Goal: Contribute content: Contribute content

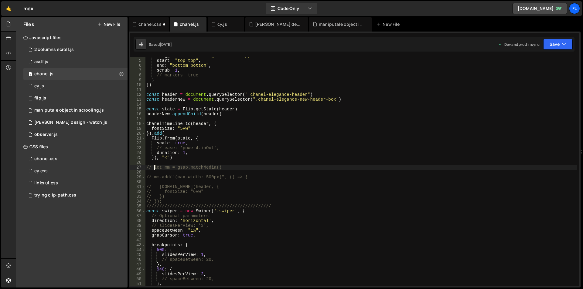
scroll to position [18, 0]
click at [216, 26] on div "cy.js" at bounding box center [224, 24] width 26 height 6
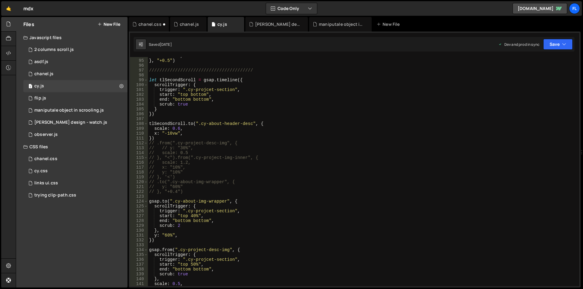
scroll to position [383, 0]
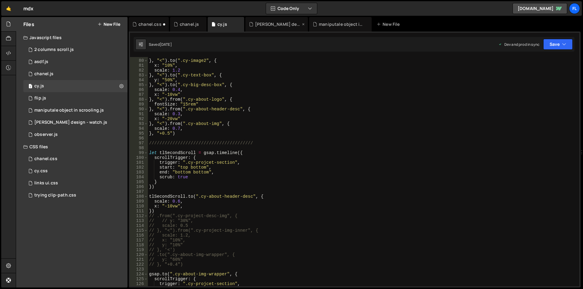
click at [259, 26] on div "[PERSON_NAME] design - watch.js" at bounding box center [278, 24] width 46 height 6
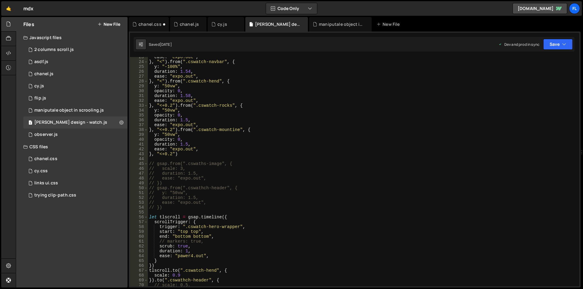
scroll to position [109, 0]
click at [219, 21] on div "cy.js" at bounding box center [226, 24] width 36 height 15
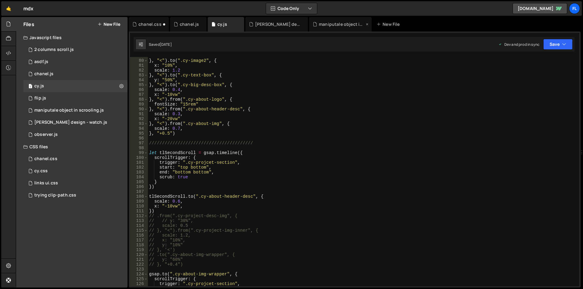
click at [321, 25] on div "maniputale object in scrooling.js" at bounding box center [342, 24] width 46 height 6
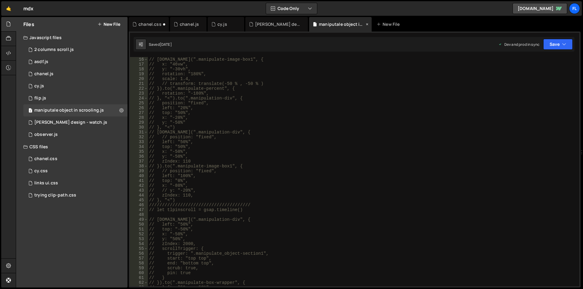
scroll to position [73, 0]
click at [277, 27] on div "[PERSON_NAME] design - watch.js" at bounding box center [276, 24] width 63 height 15
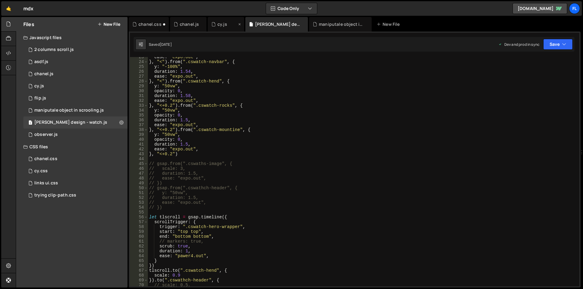
click at [217, 26] on div "cy.js" at bounding box center [222, 24] width 10 height 6
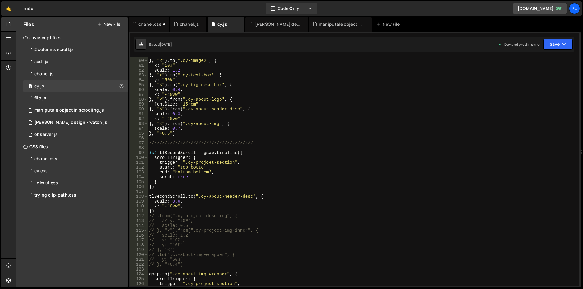
click at [109, 22] on button "New File" at bounding box center [108, 24] width 23 height 5
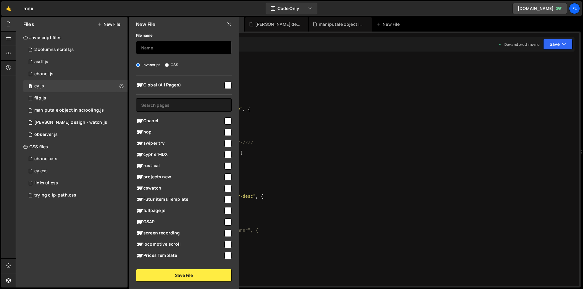
click at [156, 47] on input "text" at bounding box center [184, 47] width 96 height 13
type input "swiper js"
click at [159, 143] on span "swiper try" at bounding box center [179, 143] width 87 height 7
checkbox input "true"
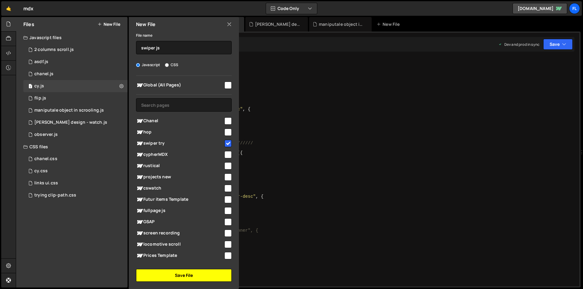
click at [172, 278] on button "Save File" at bounding box center [184, 275] width 96 height 13
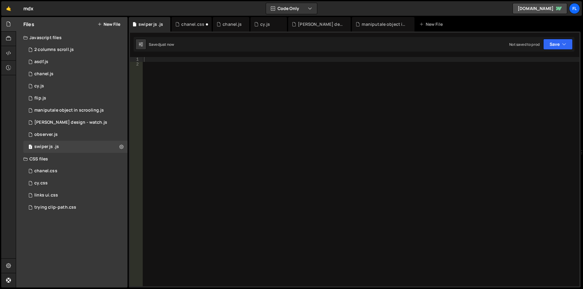
click at [229, 95] on div at bounding box center [361, 176] width 437 height 239
paste textarea "});"
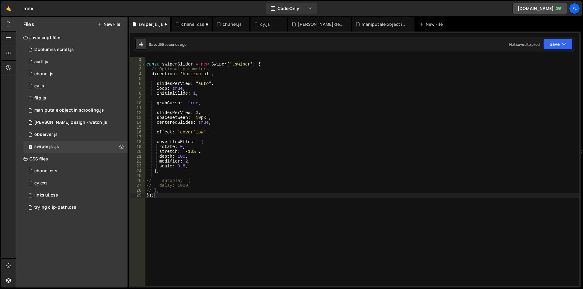
click at [238, 141] on div "const swiperSlider = new Swiper ( '.swiper' , { // Optional parameters directio…" at bounding box center [362, 176] width 434 height 239
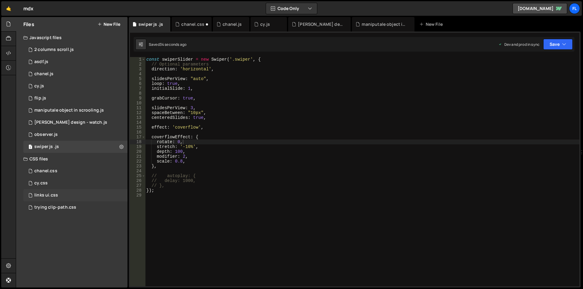
click at [48, 193] on div "links ui.css" at bounding box center [46, 195] width 24 height 5
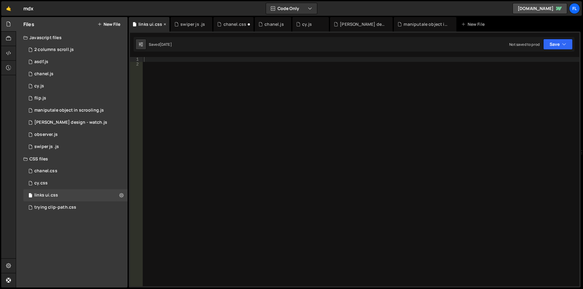
click at [164, 24] on icon at bounding box center [165, 24] width 4 height 6
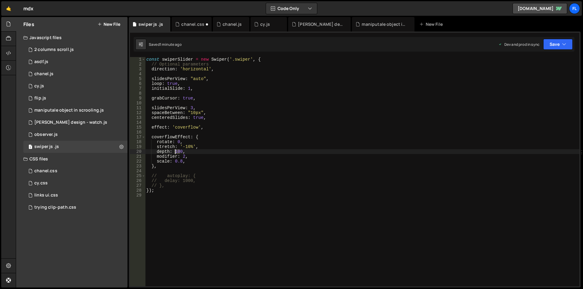
drag, startPoint x: 179, startPoint y: 151, endPoint x: 175, endPoint y: 151, distance: 4.6
click at [175, 151] on div "const swiperSlider = new Swiper ( '.swiper' , { // Optional parameters directio…" at bounding box center [362, 176] width 434 height 239
type textarea "depth: 20,"
click at [220, 218] on div "const swiperSlider = new Swiper ( '.swiper' , { // Optional parameters directio…" at bounding box center [362, 176] width 434 height 239
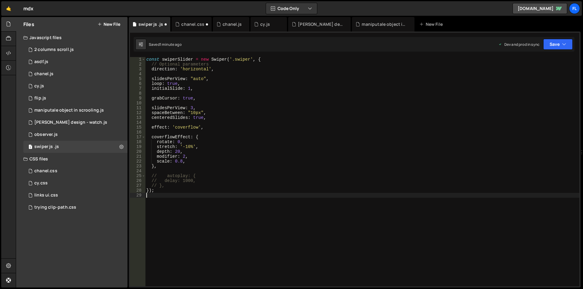
scroll to position [0, 0]
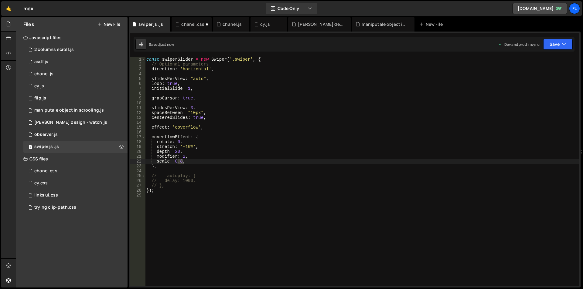
drag, startPoint x: 182, startPoint y: 162, endPoint x: 179, endPoint y: 162, distance: 3.3
click at [179, 162] on div "const swiperSlider = new Swiper ( '.swiper' , { // Optional parameters directio…" at bounding box center [362, 176] width 434 height 239
click at [176, 151] on div "const swiperSlider = new Swiper ( '.swiper' , { // Optional parameters directio…" at bounding box center [362, 176] width 434 height 239
click at [245, 183] on div "const swiperSlider = new Swiper ( '.swiper' , { // Optional parameters directio…" at bounding box center [362, 176] width 434 height 239
type textarea "});"
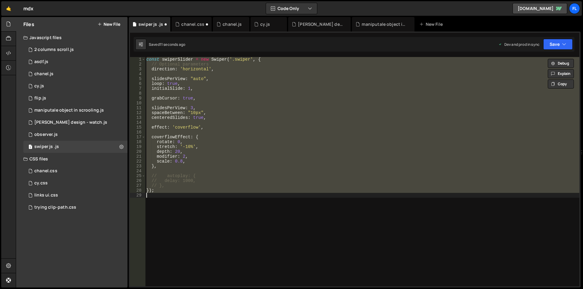
click at [227, 199] on div "const swiperSlider = new Swiper ( '.swiper' , { // Optional parameters directio…" at bounding box center [362, 172] width 434 height 230
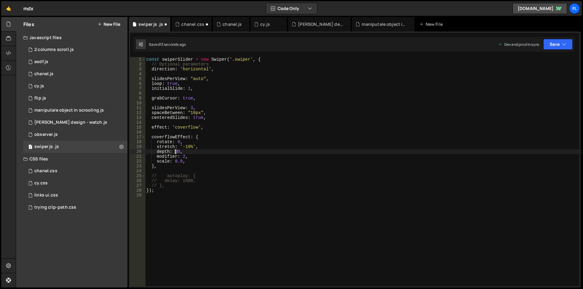
click at [176, 151] on div "const swiperSlider = new Swiper ( '.swiper' , { // Optional parameters directio…" at bounding box center [362, 176] width 434 height 239
type textarea "depth: 100,"
click at [184, 207] on div "const swiperSlider = new Swiper ( '.swiper' , { // Optional parameters directio…" at bounding box center [362, 176] width 434 height 239
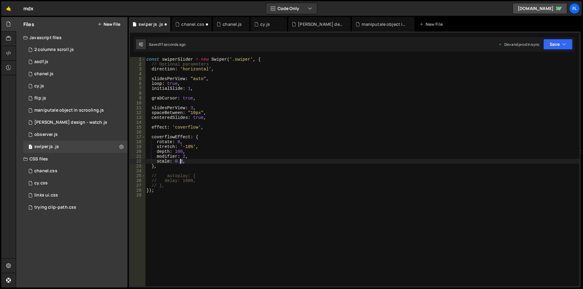
click at [180, 162] on div "const swiperSlider = new Swiper ( '.swiper' , { // Optional parameters directio…" at bounding box center [362, 176] width 434 height 239
click at [181, 161] on div "const swiperSlider = new Swiper ( '.swiper' , { // Optional parameters directio…" at bounding box center [362, 176] width 434 height 239
click at [186, 146] on div "const swiperSlider = new Swiper ( '.swiper' , { // Optional parameters directio…" at bounding box center [362, 176] width 434 height 239
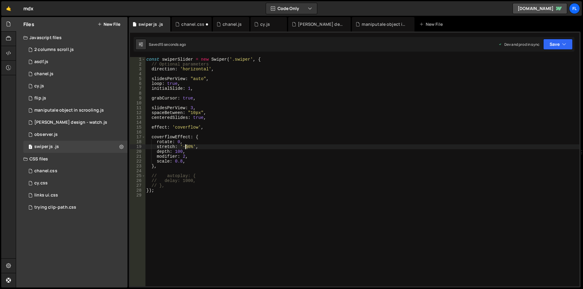
click at [186, 146] on div "const swiperSlider = new Swiper ( '.swiper' , { // Optional parameters directio…" at bounding box center [362, 176] width 434 height 239
click at [183, 157] on div "const swiperSlider = new Swiper ( '.swiper' , { // Optional parameters directio…" at bounding box center [362, 176] width 434 height 239
click at [183, 156] on div "const swiperSlider = new Swiper ( '.swiper' , { // Optional parameters directio…" at bounding box center [362, 176] width 434 height 239
click at [183, 158] on div "const swiperSlider = new Swiper ( '.swiper' , { // Optional parameters directio…" at bounding box center [362, 176] width 434 height 239
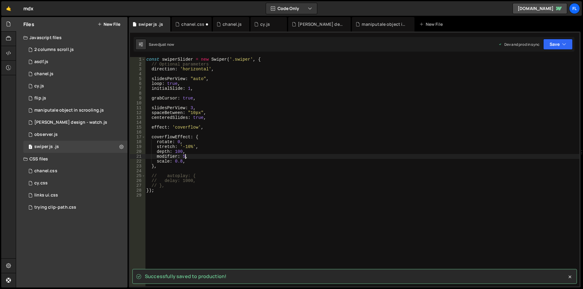
type textarea "modifier: 5,"
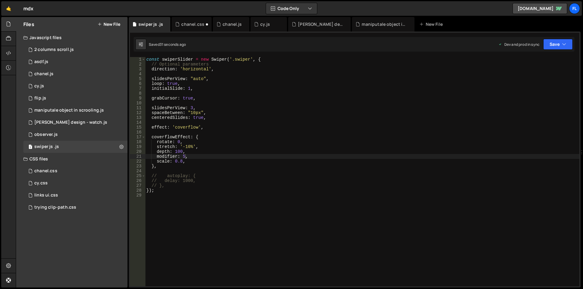
click at [101, 25] on icon at bounding box center [99, 24] width 4 height 5
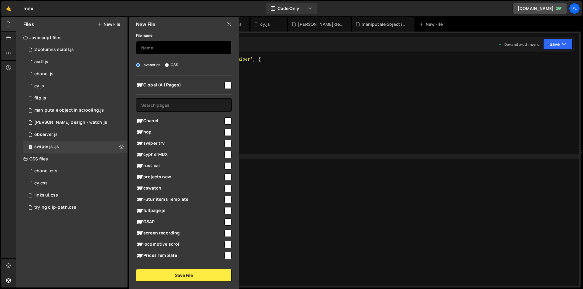
click at [157, 47] on input "text" at bounding box center [184, 47] width 96 height 13
type input "swiper"
click at [167, 64] on input "CSS" at bounding box center [167, 65] width 4 height 4
radio input "true"
click at [224, 141] on input "checkbox" at bounding box center [227, 143] width 7 height 7
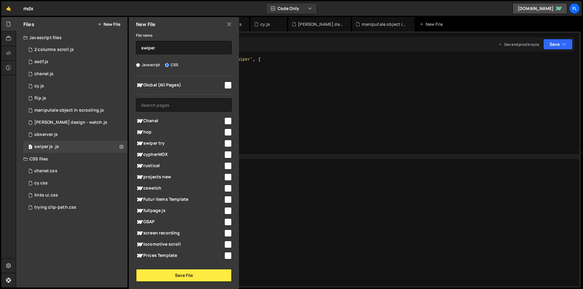
checkbox input "true"
click at [187, 277] on button "Save File" at bounding box center [184, 275] width 96 height 13
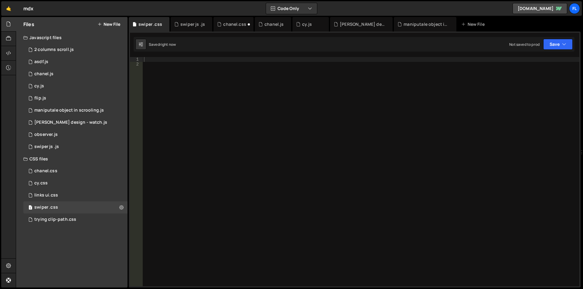
click at [187, 71] on div at bounding box center [361, 176] width 437 height 239
type textarea ".swiper-slide-prev {"
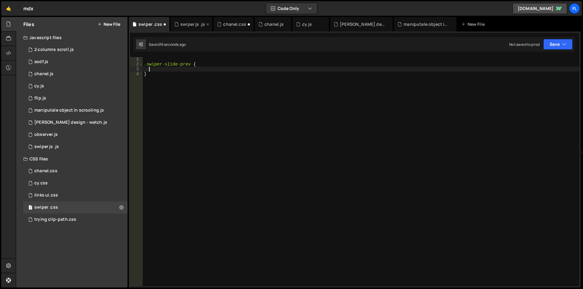
click at [187, 19] on div "swiper js .js" at bounding box center [192, 24] width 42 height 15
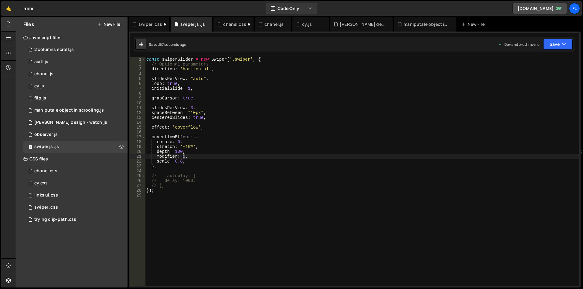
drag, startPoint x: 185, startPoint y: 157, endPoint x: 182, endPoint y: 186, distance: 29.6
click at [183, 157] on div "const swiperSlider = new Swiper ( '.swiper' , { // Optional parameters directio…" at bounding box center [362, 176] width 434 height 239
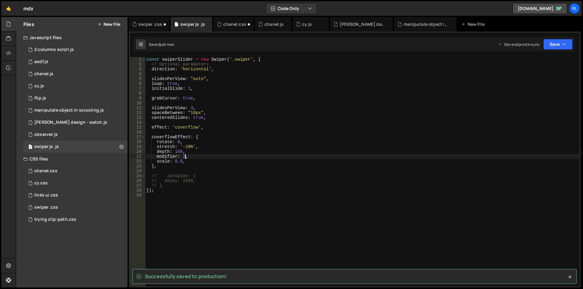
type textarea "modifier: 2,"
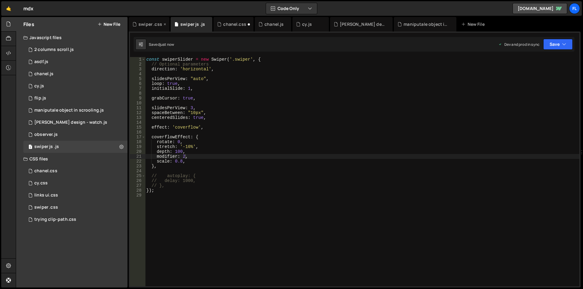
click at [145, 28] on div "swiper .css" at bounding box center [149, 24] width 41 height 15
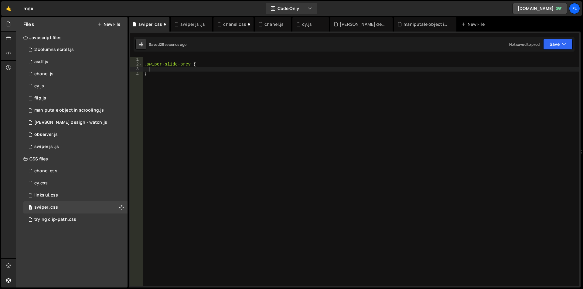
click at [189, 70] on div ".swiper-slide-prev { }" at bounding box center [361, 176] width 437 height 239
drag, startPoint x: 224, startPoint y: 65, endPoint x: 149, endPoint y: 65, distance: 75.0
click at [149, 65] on div ".swiper-slide-prev { transform : translateY( 20 % ) ; }" at bounding box center [361, 176] width 437 height 239
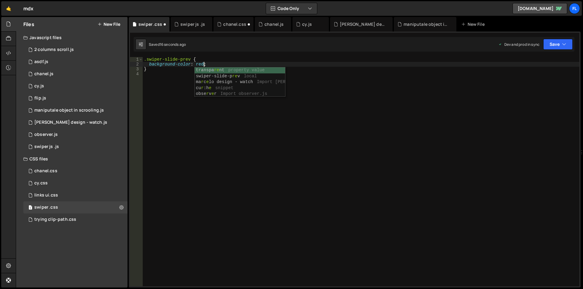
scroll to position [0, 4]
click at [200, 63] on div ".swiper-slide-prev { background-color : red ; }" at bounding box center [361, 176] width 437 height 239
paste textarea "f6dec3"
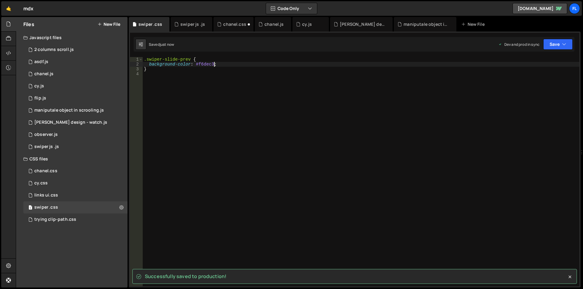
type textarea "background-color: #f6dec3;"
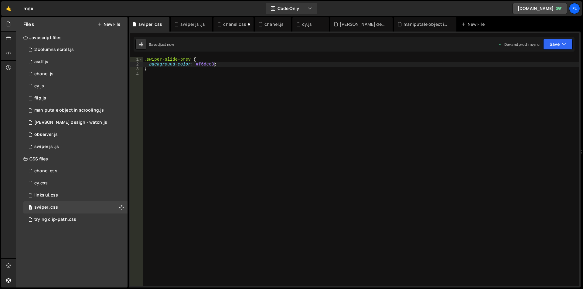
click at [224, 64] on div ".swiper-slide-prev { background-color : #f6dec3 ; }" at bounding box center [361, 176] width 437 height 239
click at [210, 69] on div ".swiper-slide-prev { background-color : #f6dec3 ; transform : translateY( 20 ) …" at bounding box center [361, 176] width 437 height 239
click at [202, 69] on div ".swiper-slide-prev { background-color : #f6dec3 ; transform : translateY( 20 px…" at bounding box center [361, 176] width 437 height 239
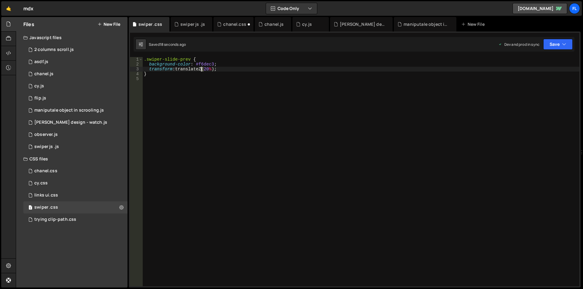
click at [202, 69] on div ".swiper-slide-prev { background-color : #f6dec3 ; transform : translateZ( 20 % …" at bounding box center [361, 176] width 437 height 239
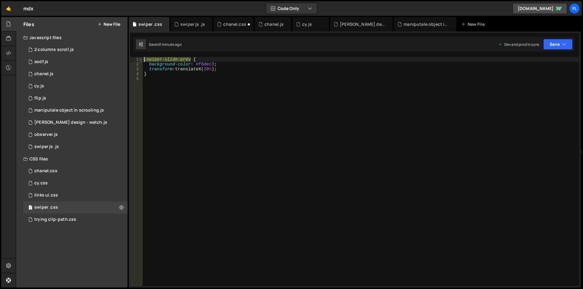
drag, startPoint x: 190, startPoint y: 60, endPoint x: 140, endPoint y: 61, distance: 50.4
click at [140, 61] on div "transform: translateX(20%); 1 2 3 4 5 .swiper-slide-prev { background-color : #…" at bounding box center [354, 172] width 449 height 230
type textarea ".swiper-slide-prev {"
click at [159, 80] on div ".swiper-slide-prev { background-color : #f6dec3 ; transform : translateX( 20 % …" at bounding box center [361, 176] width 437 height 239
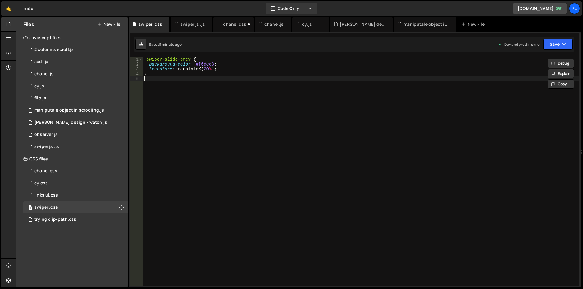
scroll to position [0, 0]
paste textarea ".swiper-slide-prev"
type textarea ".swiper-slide-prev {"
click at [222, 66] on div ".swiper-slide-prev { background-color : #f6dec3 ; transform : translateX( 20 % …" at bounding box center [361, 176] width 437 height 239
click at [226, 68] on div ".swiper-slide-prev { background-color : #f6dec3 ; transform : translateX( 20 % …" at bounding box center [361, 176] width 437 height 239
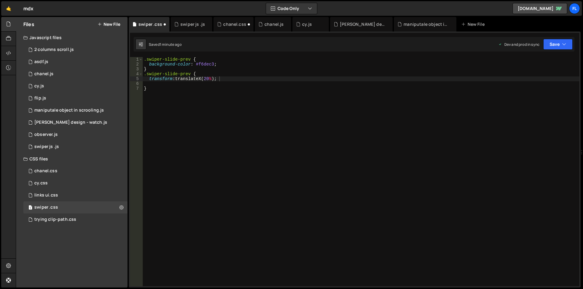
drag, startPoint x: 226, startPoint y: 68, endPoint x: 191, endPoint y: 73, distance: 35.6
click at [191, 73] on div ".swiper-slide-prev { background-color : #f6dec3 ; } .swiper-slide-prev { transf…" at bounding box center [361, 176] width 437 height 239
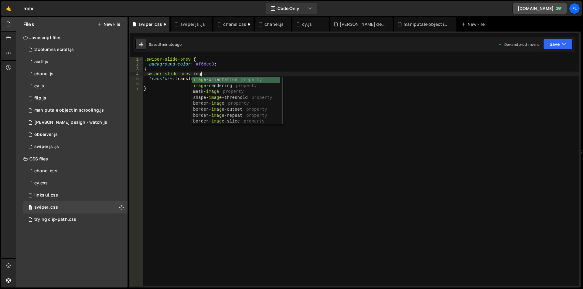
click at [187, 161] on div ".swiper-slide-prev { background-color : #f6dec3 ; } .swiper-slide-prev img { tr…" at bounding box center [361, 176] width 437 height 239
type textarea "}"
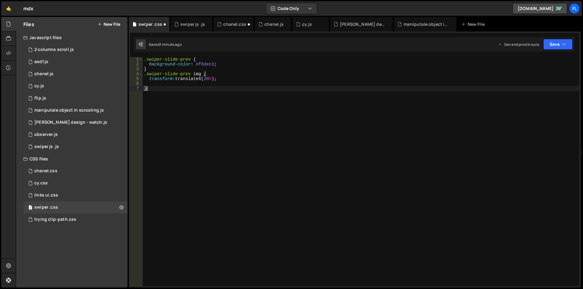
scroll to position [0, 0]
click at [207, 83] on div ".swiper-slide-prev { background-color : #f6dec3 ; } .swiper-slide-prev img { tr…" at bounding box center [361, 176] width 437 height 239
type textarea "transform: translateX(50%);"
click at [157, 103] on div ".swiper-slide-prev { background-color : #f6dec3 ; } .swiper-slide-prev img { tr…" at bounding box center [361, 176] width 437 height 239
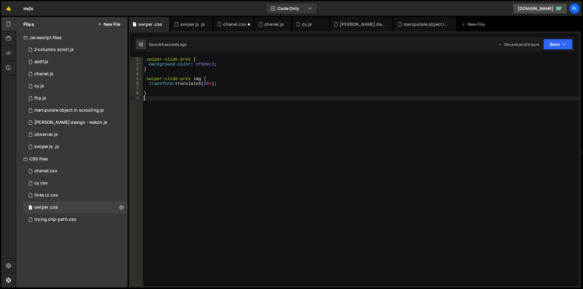
scroll to position [0, 0]
type textarea ".swiper-new-slide {"
click at [190, 98] on div ".swiper-slide-prev { background-color : #f6dec3 ; } .swiper-slide-prev img { tr…" at bounding box center [362, 176] width 434 height 239
click at [200, 107] on div ".swiper-slide-prev { background-color : #f6dec3 ; } .swiper-slide-prev img { tr…" at bounding box center [362, 176] width 434 height 239
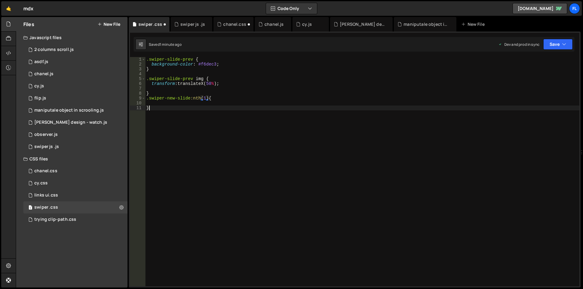
type textarea "}"
click at [200, 105] on div ".swiper-slide-prev { background-color : #f6dec3 ; } .swiper-slide-prev img { tr…" at bounding box center [362, 176] width 434 height 239
drag, startPoint x: 219, startPoint y: 63, endPoint x: 134, endPoint y: 64, distance: 84.7
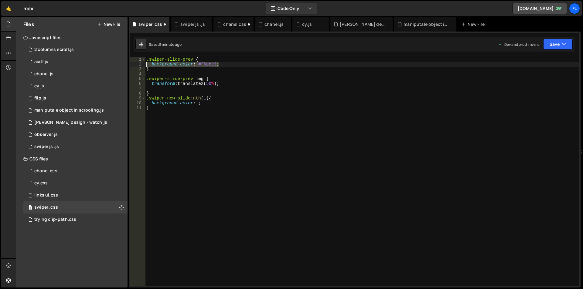
click at [134, 64] on div "background-color: 1 2 3 4 5 6 7 8 9 10 11 .swiper-slide-prev { background-color…" at bounding box center [354, 172] width 449 height 230
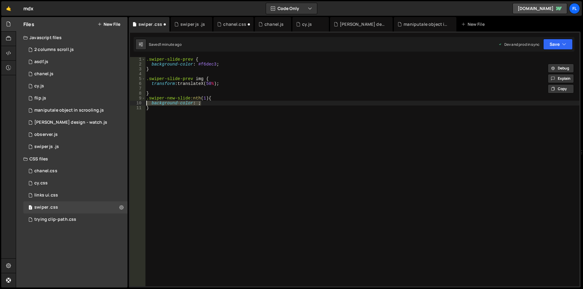
drag, startPoint x: 203, startPoint y: 103, endPoint x: 138, endPoint y: 102, distance: 64.7
click at [138, 102] on div "background-color: #f6dec3; 1 2 3 4 5 6 7 8 9 10 11 .swiper-slide-prev { backgro…" at bounding box center [354, 172] width 449 height 230
paste textarea "#f6dec3"
click at [225, 64] on div ".swiper-slide-prev { background-color : #f6dec3 ; } .swiper-slide-prev img { tr…" at bounding box center [362, 176] width 434 height 239
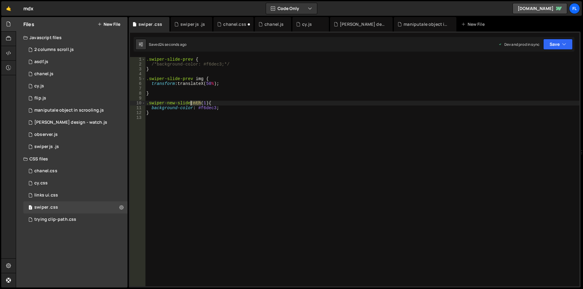
drag, startPoint x: 201, startPoint y: 103, endPoint x: 190, endPoint y: 104, distance: 10.9
click at [190, 104] on div ".swiper-slide-prev { /*background-color: #f6dec3;*/ } .swiper-slide-prev img { …" at bounding box center [362, 176] width 434 height 239
paste textarea "-child"
type textarea ".swiper-new-slide:nth-child(1) {"
click at [358, 171] on div ".swiper-slide-prev { /*background-color: #f6dec3;*/ } .swiper-slide-prev img { …" at bounding box center [362, 176] width 434 height 239
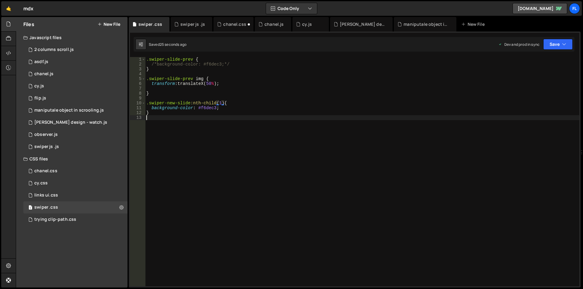
scroll to position [0, 0]
click at [162, 118] on div ".swiper-slide-prev { /*background-color: #f6dec3;*/ } .swiper-slide-prev img { …" at bounding box center [362, 176] width 434 height 239
type textarea ".swiper-slide-fully-visible {"
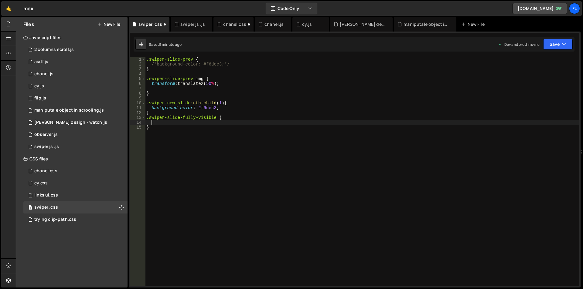
click at [235, 107] on div ".swiper-slide-prev { /*background-color: #f6dec3;*/ } .swiper-slide-prev img { …" at bounding box center [362, 176] width 434 height 239
click at [224, 83] on div ".swiper-slide-prev { /*background-color: #f6dec3;*/ } .swiper-slide-prev img { …" at bounding box center [362, 176] width 434 height 239
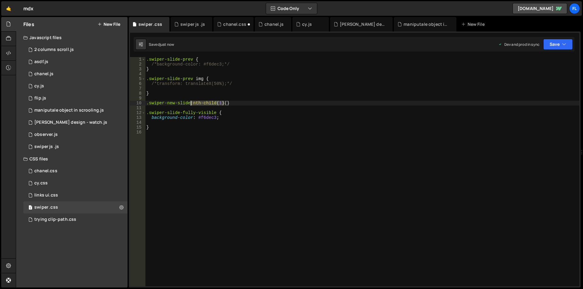
drag, startPoint x: 223, startPoint y: 102, endPoint x: 190, endPoint y: 104, distance: 33.2
click at [190, 104] on div ".swiper-slide-prev { /*background-color: #f6dec3;*/ } .swiper-slide-prev img { …" at bounding box center [362, 176] width 434 height 239
click at [216, 112] on div ".swiper-slide-prev { /*background-color: #f6dec3;*/ } .swiper-slide-prev img { …" at bounding box center [362, 176] width 434 height 239
paste textarea ":nth-child(1)"
click at [246, 113] on div ".swiper-slide-prev { /*background-color: #f6dec3;*/ } .swiper-slide-prev img { …" at bounding box center [362, 176] width 434 height 239
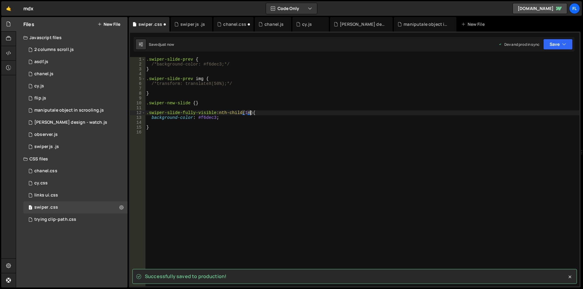
scroll to position [0, 7]
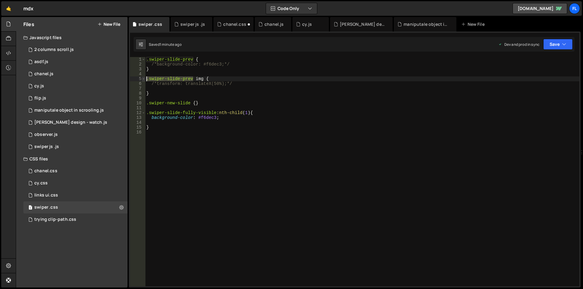
drag, startPoint x: 193, startPoint y: 80, endPoint x: 144, endPoint y: 80, distance: 49.2
click at [144, 80] on div ".swiper-slide-fully-visible:nth-child(1) { 1 2 3 4 5 6 7 8 9 10 11 12 13 14 15 …" at bounding box center [354, 172] width 449 height 230
type textarea ".swiper-slide-prev img {"
click at [161, 159] on div ".swiper-slide-prev { /*background-color: #f6dec3;*/ } .swiper-slide-prev img { …" at bounding box center [362, 176] width 434 height 239
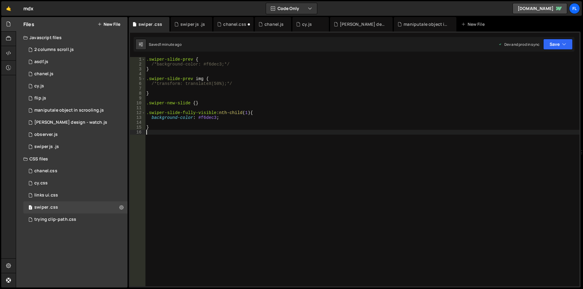
scroll to position [0, 0]
paste textarea ".swiper-slide-prev"
type textarea ".swiper-slide-active:nth-child(-1) {"
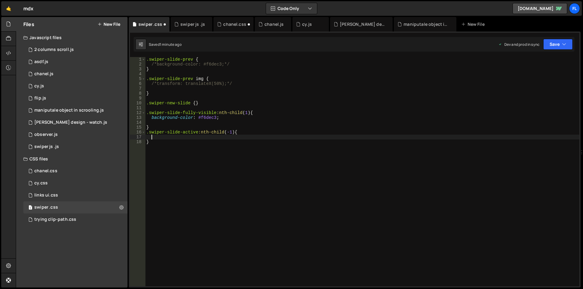
click at [222, 120] on div ".swiper-slide-prev { /*background-color: #f6dec3;*/ } .swiper-slide-prev img { …" at bounding box center [362, 176] width 434 height 239
type textarea "background-color: #f6dec3;"
click at [198, 122] on div ".swiper-slide-prev { /*background-color: #f6dec3;*/ } .swiper-slide-prev img { …" at bounding box center [362, 176] width 434 height 239
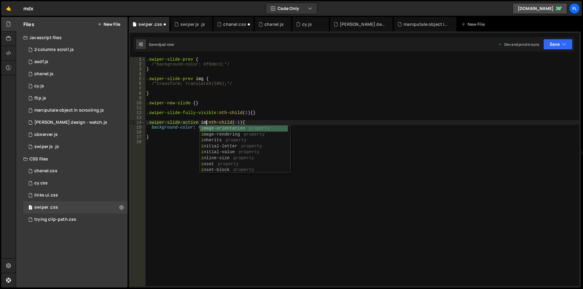
type textarea ".swiper-slide-active img:nth-child(-1) {"
click at [225, 227] on div ".swiper-slide-prev { /*background-color: #f6dec3;*/ } .swiper-slide-prev img { …" at bounding box center [362, 176] width 434 height 239
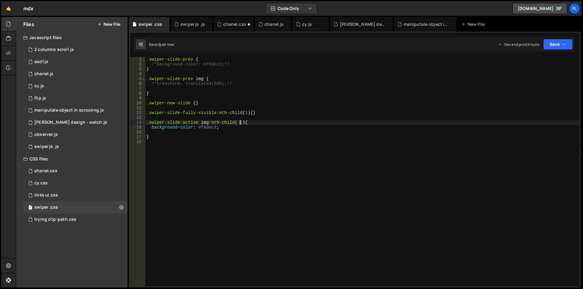
click at [239, 124] on div ".swiper-slide-prev { /*background-color: #f6dec3;*/ } .swiper-slide-prev img { …" at bounding box center [362, 176] width 434 height 239
click at [220, 129] on div ".swiper-slide-prev { /*background-color: #f6dec3;*/ } .swiper-slide-prev img { …" at bounding box center [362, 176] width 434 height 239
click at [257, 113] on div ".swiper-slide-prev { /*background-color: #f6dec3;*/ } .swiper-slide-prev img { …" at bounding box center [362, 176] width 434 height 239
type textarea ".swiper-slide-fully-visible:nth-child(1) {}"
click at [255, 115] on div ".swiper-slide-prev { /*background-color: #f6dec3;*/ } .swiper-slide-prev img { …" at bounding box center [362, 176] width 434 height 239
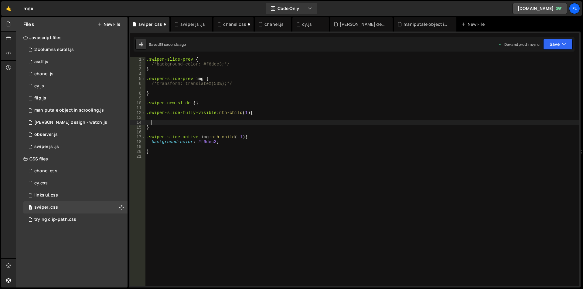
type textarea "}"
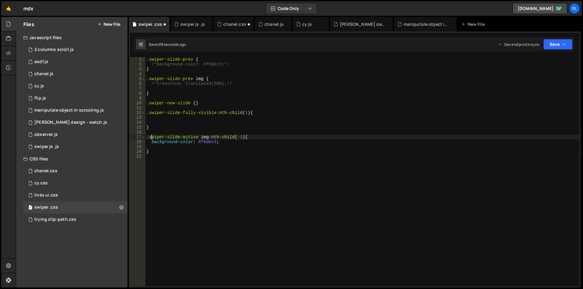
type textarea "background-color: #f6dec3;"
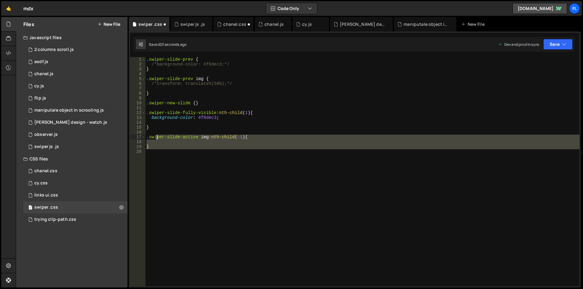
drag, startPoint x: 179, startPoint y: 150, endPoint x: 155, endPoint y: 133, distance: 29.9
click at [155, 133] on div ".swiper-slide-prev { /*background-color: #f6dec3;*/ } .swiper-slide-prev img { …" at bounding box center [362, 176] width 434 height 239
type textarea ".swiper-slide-active img:nth-child(-1) {"
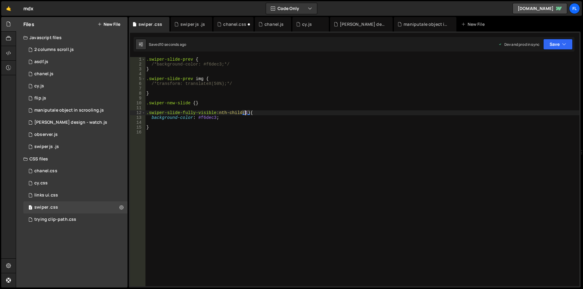
click at [245, 112] on div ".swiper-slide-prev { /*background-color: #f6dec3;*/ } .swiper-slide-prev img { …" at bounding box center [362, 176] width 434 height 239
type textarea ".swiper-slide-fully-visible:nth-child(3) {"
click at [251, 177] on div ".swiper-slide-prev { /*background-color: #f6dec3;*/ } .swiper-slide-prev img { …" at bounding box center [362, 176] width 434 height 239
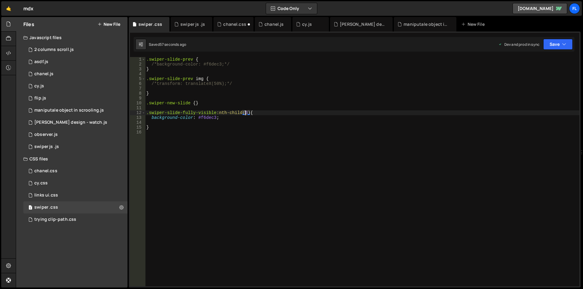
click at [246, 113] on div ".swiper-slide-prev { /*background-color: #f6dec3;*/ } .swiper-slide-prev img { …" at bounding box center [362, 176] width 434 height 239
click at [258, 118] on div ".swiper-slide-prev { /*background-color: #f6dec3;*/ } .swiper-slide-prev img { …" at bounding box center [362, 176] width 434 height 239
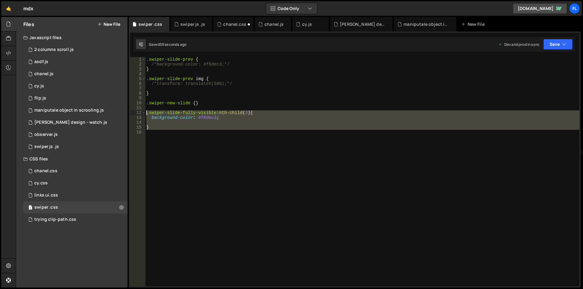
drag, startPoint x: 189, startPoint y: 132, endPoint x: 145, endPoint y: 113, distance: 47.9
click at [145, 113] on div "background-color: #f6dec3; 1 2 3 4 5 6 7 8 9 10 11 12 13 14 15 16 .swiper-slide…" at bounding box center [354, 172] width 449 height 230
type textarea ".swiper-slide-fully-visible:nth-child(3) { background-color: #f6dec3;"
click at [169, 143] on div ".swiper-slide-prev { /*background-color: #f6dec3;*/ } .swiper-slide-prev img { …" at bounding box center [362, 172] width 434 height 230
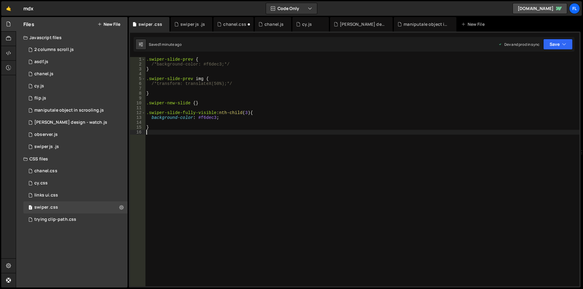
paste textarea "background-color: #f6dec3;"
click at [166, 144] on div ".swiper-slide-prev { /*background-color: #f6dec3;*/ } .swiper-slide-prev img { …" at bounding box center [362, 176] width 434 height 239
click at [246, 132] on div ".swiper-slide-prev { /*background-color: #f6dec3;*/ } .swiper-slide-prev img { …" at bounding box center [362, 176] width 434 height 239
type textarea ".swiper-slide-fully-visible:nth-child(2) {"
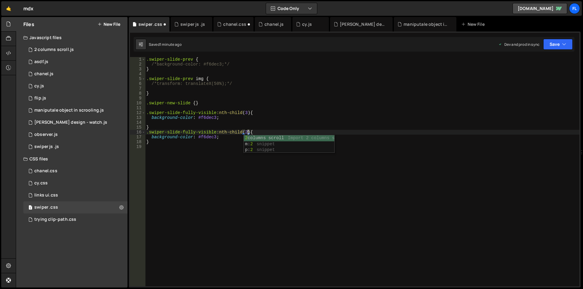
scroll to position [0, 7]
click at [219, 193] on div ".swiper-slide-prev { /*background-color: #f6dec3;*/ } .swiper-slide-prev img { …" at bounding box center [362, 176] width 434 height 239
drag, startPoint x: 225, startPoint y: 136, endPoint x: 151, endPoint y: 138, distance: 73.5
click at [151, 138] on div ".swiper-slide-prev { /*background-color: #f6dec3;*/ } .swiper-slide-prev img { …" at bounding box center [362, 176] width 434 height 239
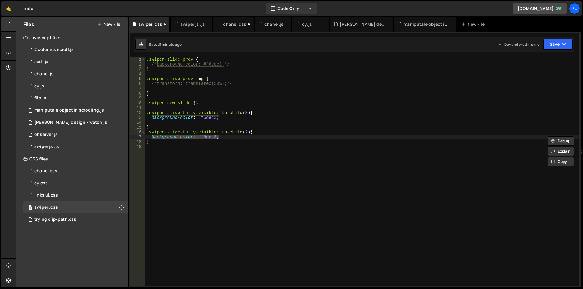
click at [237, 83] on div ".swiper-slide-prev { /*background-color: #f6dec3;*/ } .swiper-slide-prev img { …" at bounding box center [362, 176] width 434 height 239
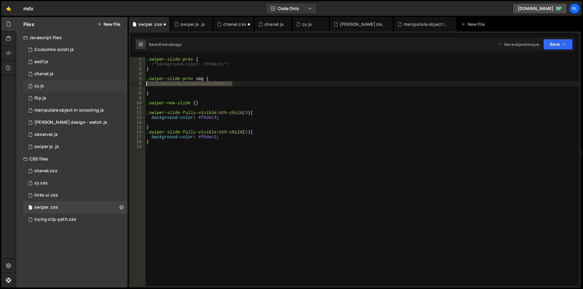
drag, startPoint x: 237, startPoint y: 84, endPoint x: 108, endPoint y: 81, distance: 128.8
click at [108, 81] on div "Files New File Javascript files 1 2 columns scroll.js 0 1 asdf.js 0 1 chanel.js…" at bounding box center [299, 152] width 567 height 271
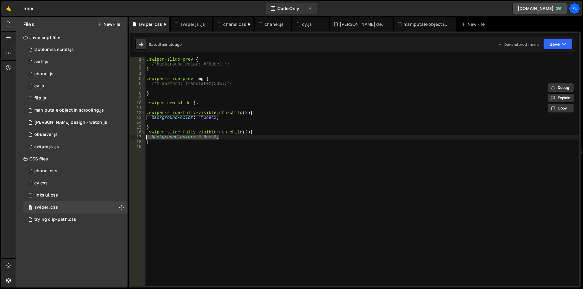
drag, startPoint x: 231, startPoint y: 138, endPoint x: 130, endPoint y: 136, distance: 100.8
click at [130, 136] on div "/*transform: translateX(50%);*/ 1 2 3 4 5 6 7 8 9 10 11 12 13 14 15 16 17 18 19…" at bounding box center [354, 172] width 449 height 230
paste textarea "/*transform: translateX(50%);*/"
click at [252, 132] on div ".swiper-slide-prev { /*background-color: #f6dec3;*/ } .swiper-slide-prev img { …" at bounding box center [362, 176] width 434 height 239
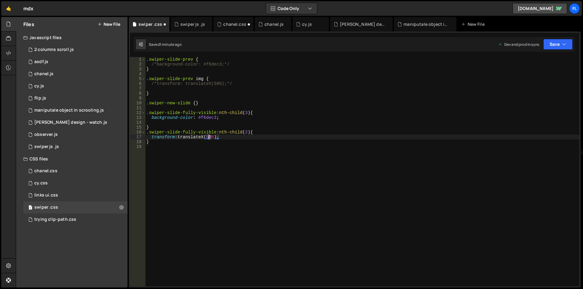
drag, startPoint x: 211, startPoint y: 136, endPoint x: 211, endPoint y: 144, distance: 7.3
click at [208, 138] on div ".swiper-slide-prev { /*background-color: #f6dec3;*/ } .swiper-slide-prev img { …" at bounding box center [362, 176] width 434 height 239
type textarea "transform: translateX(100%);"
click at [233, 138] on div ".swiper-slide-prev { /*background-color: #f6dec3;*/ } .swiper-slide-prev img { …" at bounding box center [362, 176] width 434 height 239
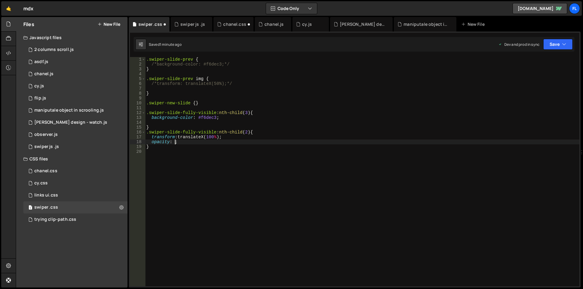
scroll to position [0, 2]
click at [247, 137] on div ".swiper-slide-prev { /*background-color: #f6dec3;*/ } .swiper-slide-prev img { …" at bounding box center [362, 176] width 434 height 239
click at [246, 137] on div ".swiper-slide-prev { /*background-color: #f6dec3;*/ } .swiper-slide-prev img { …" at bounding box center [362, 176] width 434 height 239
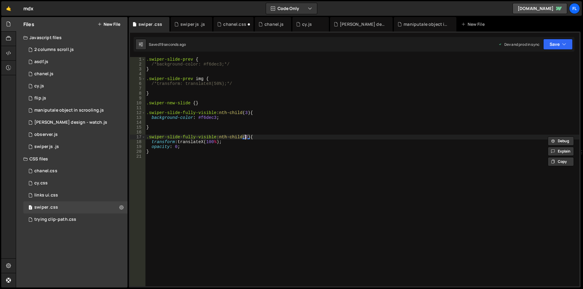
scroll to position [0, 7]
click at [179, 148] on div ".swiper-slide-prev { /*background-color: #f6dec3;*/ } .swiper-slide-prev img { …" at bounding box center [362, 176] width 434 height 239
type textarea "opacity: 0;"
click at [190, 147] on div ".swiper-slide-prev { /*background-color: #f6dec3;*/ } .swiper-slide-prev img { …" at bounding box center [362, 176] width 434 height 239
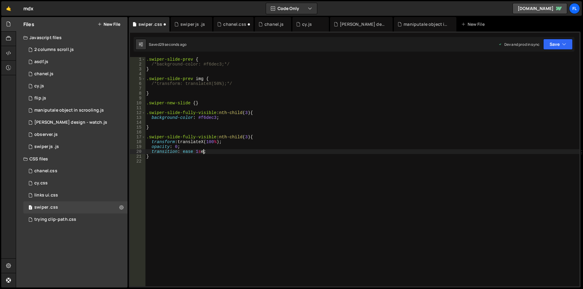
scroll to position [0, 4]
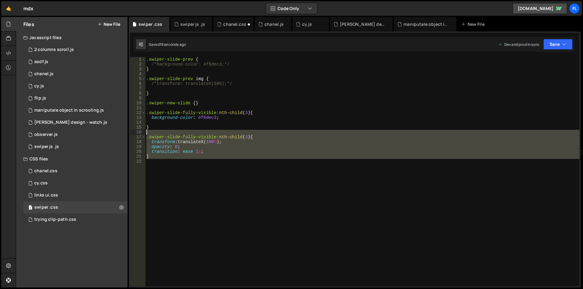
drag, startPoint x: 187, startPoint y: 167, endPoint x: 144, endPoint y: 133, distance: 55.0
click at [144, 133] on div "transition: ease 1s; 1 2 3 4 5 6 7 8 9 10 11 12 13 14 15 16 17 18 19 20 21 22 .…" at bounding box center [354, 172] width 449 height 230
type textarea ".swiper-slide-fully-visible:nth-child(3) {"
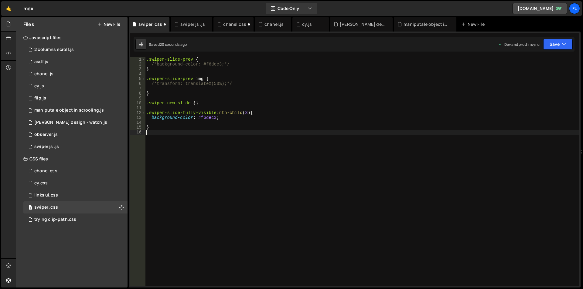
scroll to position [0, 0]
click at [222, 117] on div ".swiper-slide-prev { /*background-color: #f6dec3;*/ } .swiper-slide-prev img { …" at bounding box center [362, 176] width 434 height 239
type textarea "background-color: #f6dec3;"
click at [167, 123] on div ".swiper-slide-prev { /*background-color: #f6dec3;*/ } .swiper-slide-prev img { …" at bounding box center [362, 176] width 434 height 239
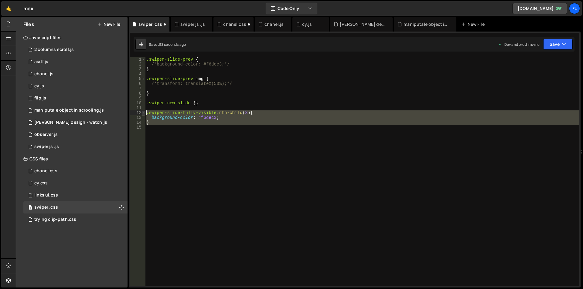
drag, startPoint x: 159, startPoint y: 126, endPoint x: 144, endPoint y: 114, distance: 19.1
click at [144, 114] on div "background-color: #f6dec3; 1 2 3 4 5 6 7 8 9 10 11 12 13 14 15 .swiper-slide-pr…" at bounding box center [354, 172] width 449 height 230
type textarea ".swiper-slide-fully-visible:nth-child(3) { background-color: #f6dec3;"
click at [170, 139] on div ".swiper-slide-prev { /*background-color: #f6dec3;*/ } .swiper-slide-prev img { …" at bounding box center [362, 172] width 434 height 230
paste textarea ".swiper-slide-fully-visible:nth-child(3) {"
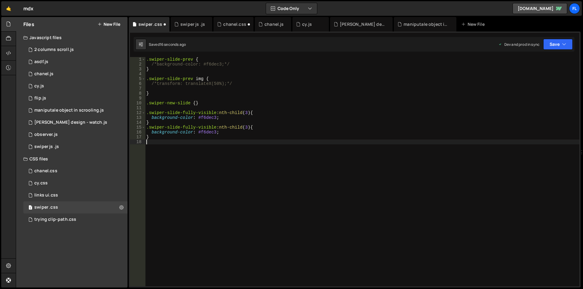
click at [250, 128] on div ".swiper-slide-prev { /*background-color: #f6dec3;*/ } .swiper-slide-prev img { …" at bounding box center [362, 176] width 434 height 239
drag, startPoint x: 199, startPoint y: 131, endPoint x: 151, endPoint y: 131, distance: 48.6
click at [151, 131] on div ".swiper-slide-prev { /*background-color: #f6dec3;*/ } .swiper-slide-prev img { …" at bounding box center [362, 176] width 434 height 239
type textarea "background-color: #f6dec3;"
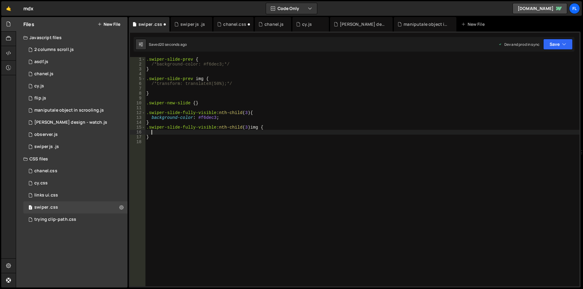
scroll to position [0, 0]
drag, startPoint x: 239, startPoint y: 82, endPoint x: 130, endPoint y: 84, distance: 109.3
click at [130, 84] on div "16 17 18 19 20 21 22 23 24 25 26 27 28 29 30 31 32 33 34 35 36 37 38 39 40 41 4…" at bounding box center [355, 160] width 452 height 256
type textarea "/*transform: translateX(50%);*/"
click at [157, 133] on div ".swiper-slide-prev { /*background-color: #f6dec3;*/ } .swiper-slide-prev img { …" at bounding box center [362, 176] width 434 height 239
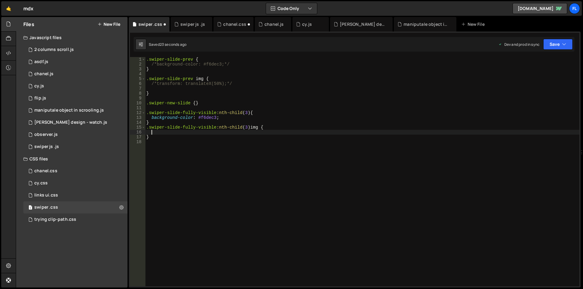
paste textarea "/*transform: translateX(50%);*/"
click at [245, 132] on div ".swiper-slide-prev { /*background-color: #f6dec3;*/ } .swiper-slide-prev img { …" at bounding box center [362, 176] width 434 height 239
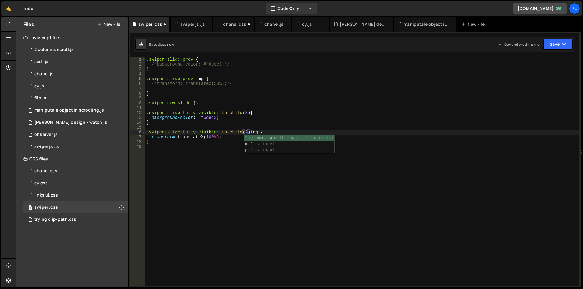
scroll to position [0, 7]
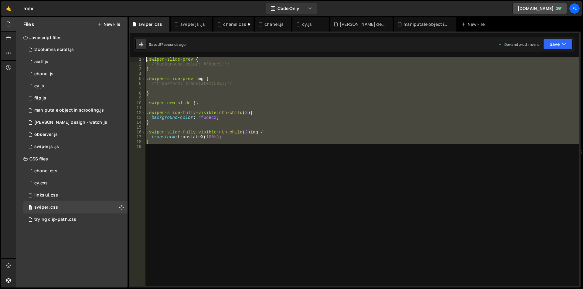
drag, startPoint x: 180, startPoint y: 157, endPoint x: 135, endPoint y: 56, distance: 110.5
click at [135, 56] on div "16 17 18 19 20 21 22 23 24 25 26 27 28 29 30 31 32 33 34 35 36 37 38 39 40 41 4…" at bounding box center [355, 160] width 452 height 256
type textarea ".swiper-slide-prev { /*background-color: #f6dec3;*/"
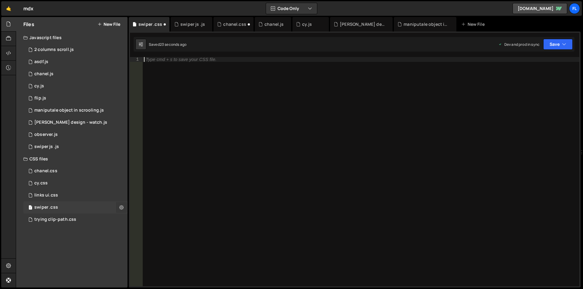
click at [121, 208] on icon at bounding box center [121, 208] width 4 height 6
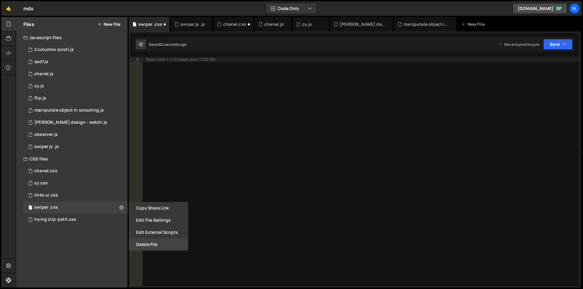
click at [142, 242] on button "Delete File" at bounding box center [159, 245] width 60 height 12
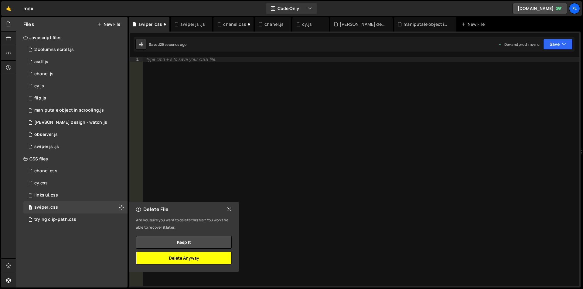
click at [176, 260] on button "Delete Anyway" at bounding box center [184, 258] width 96 height 13
